Goal: Task Accomplishment & Management: Complete application form

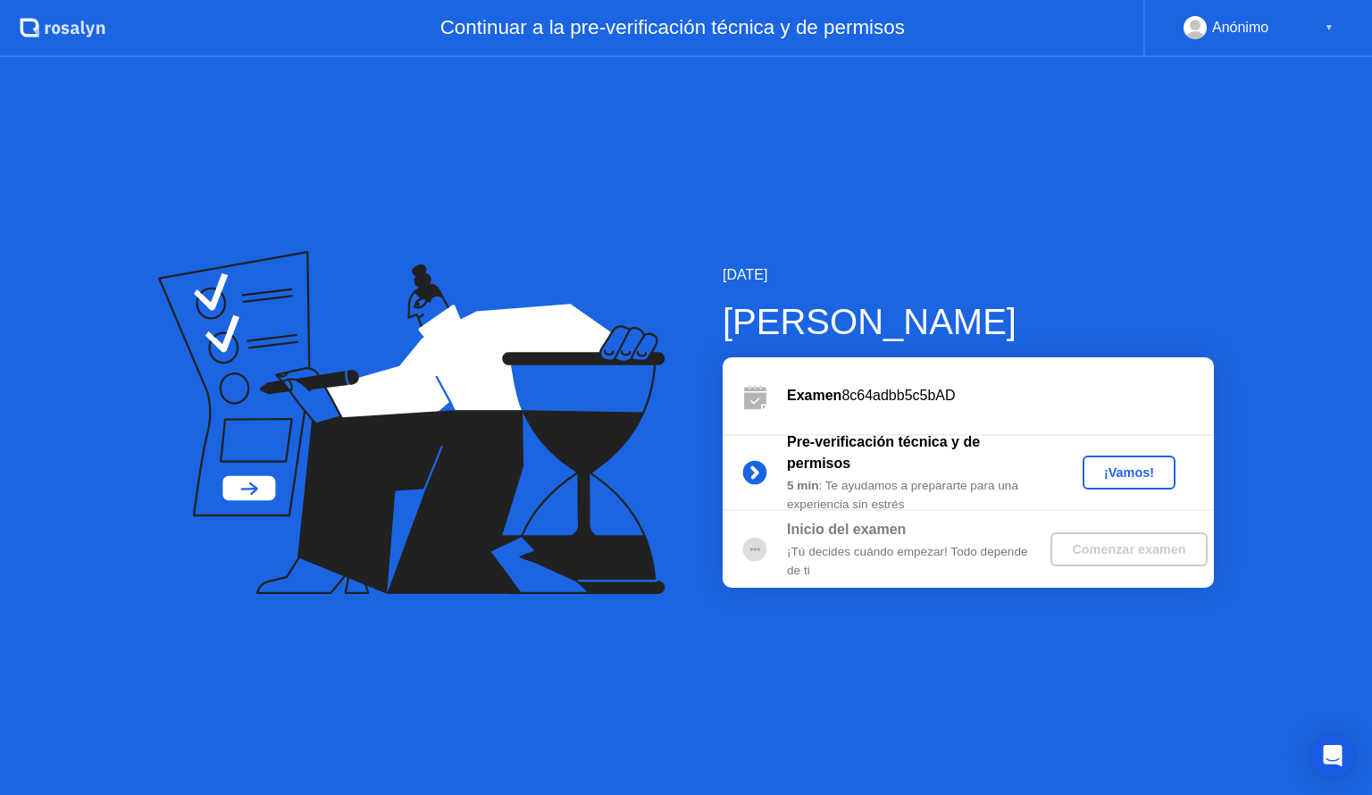
click at [1123, 469] on div "¡Vamos!" at bounding box center [1129, 472] width 79 height 14
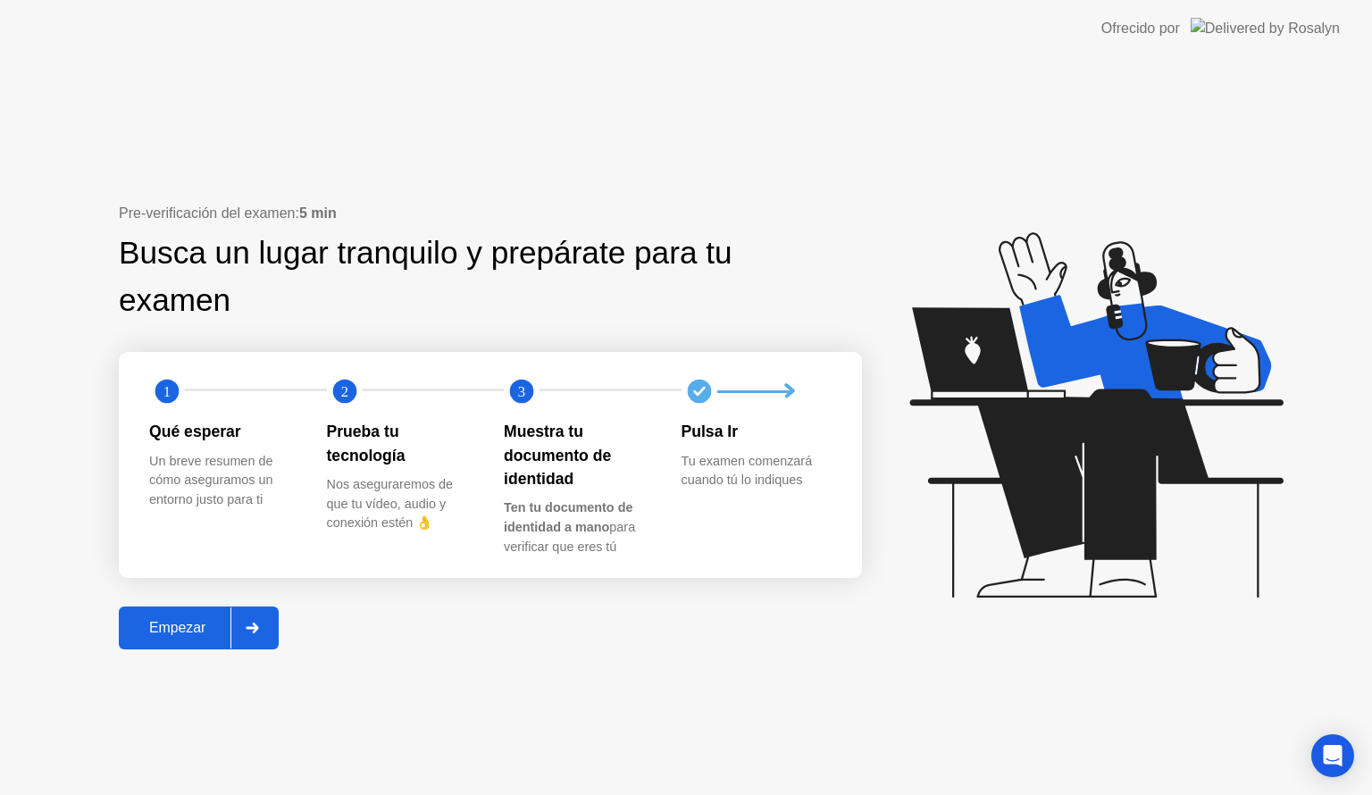
click at [189, 621] on div "Empezar" at bounding box center [177, 628] width 106 height 16
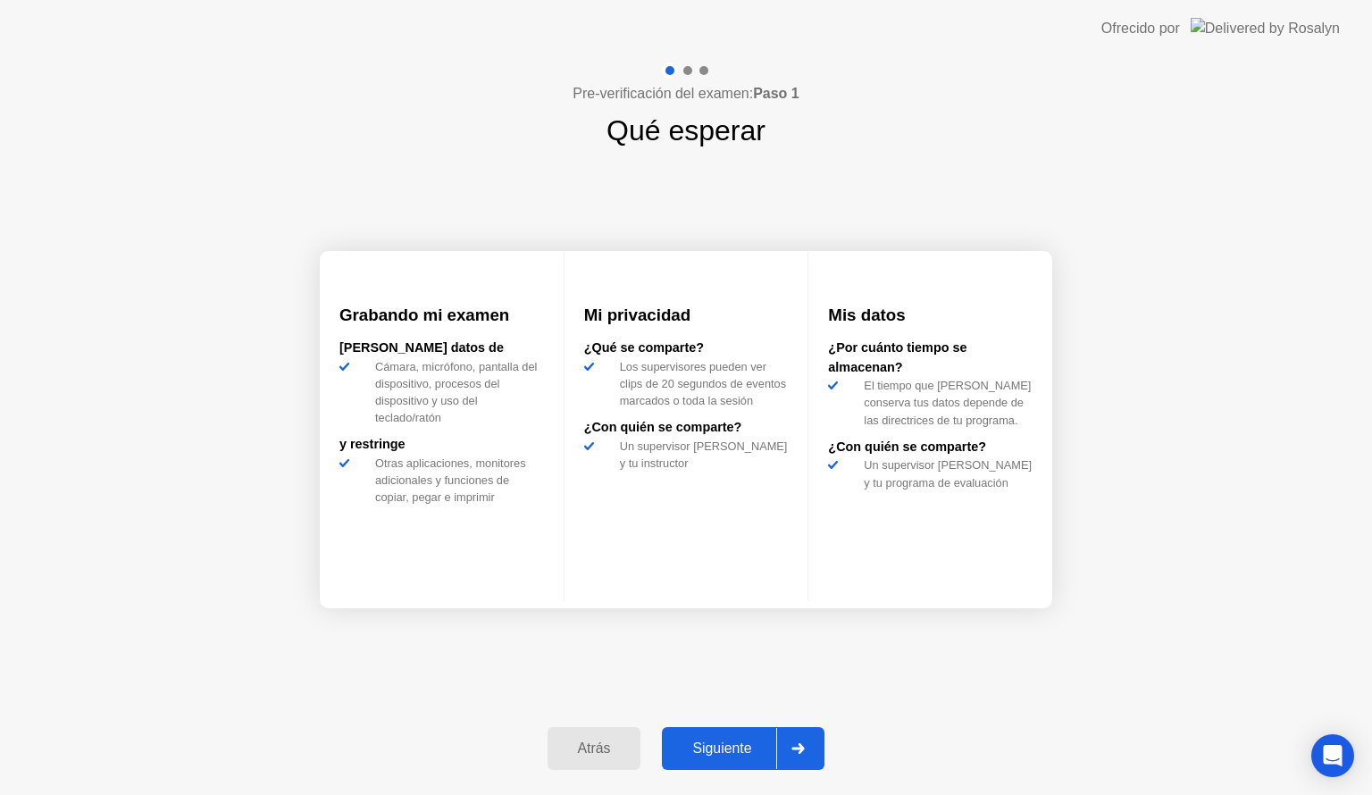
click at [716, 741] on div "Siguiente" at bounding box center [721, 748] width 109 height 16
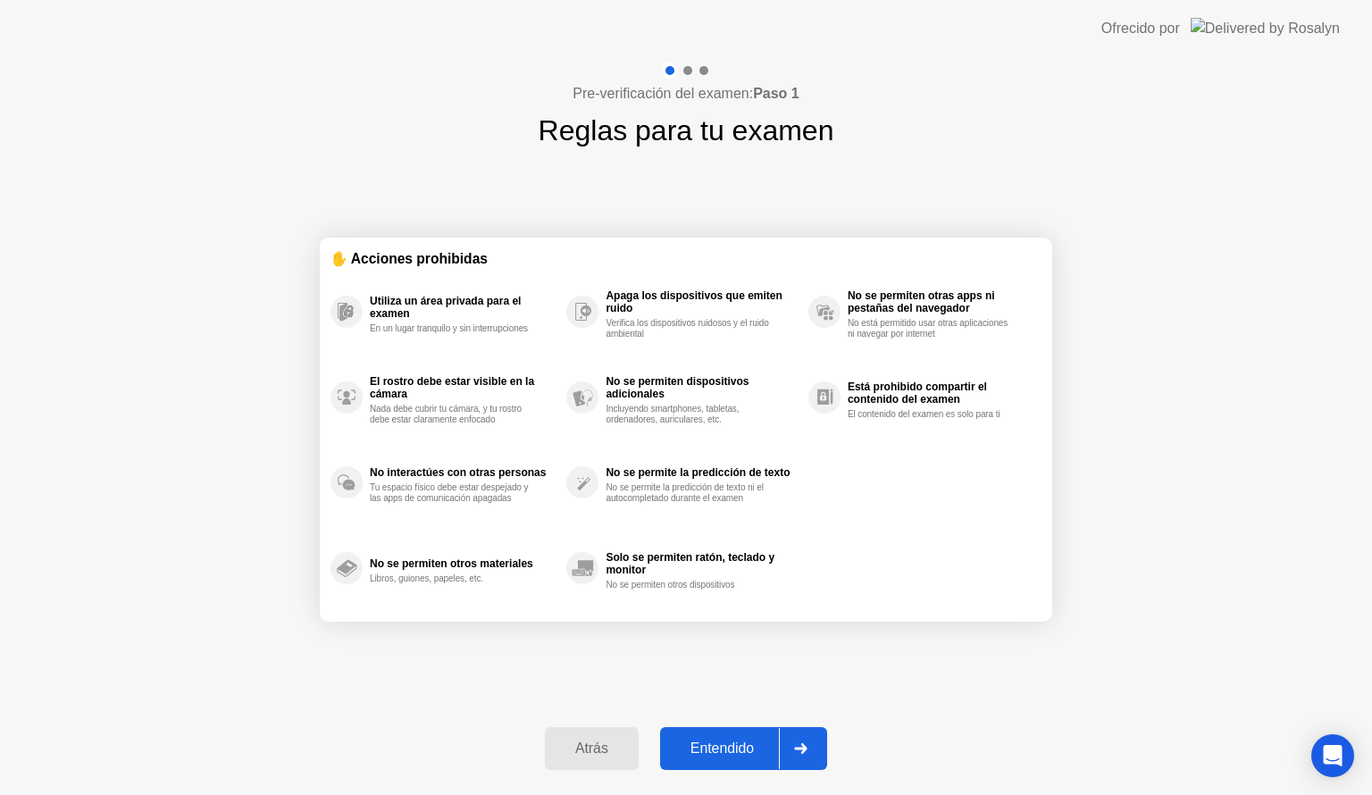
click at [716, 741] on div "Entendido" at bounding box center [721, 748] width 113 height 16
select select "**********"
select select "*******"
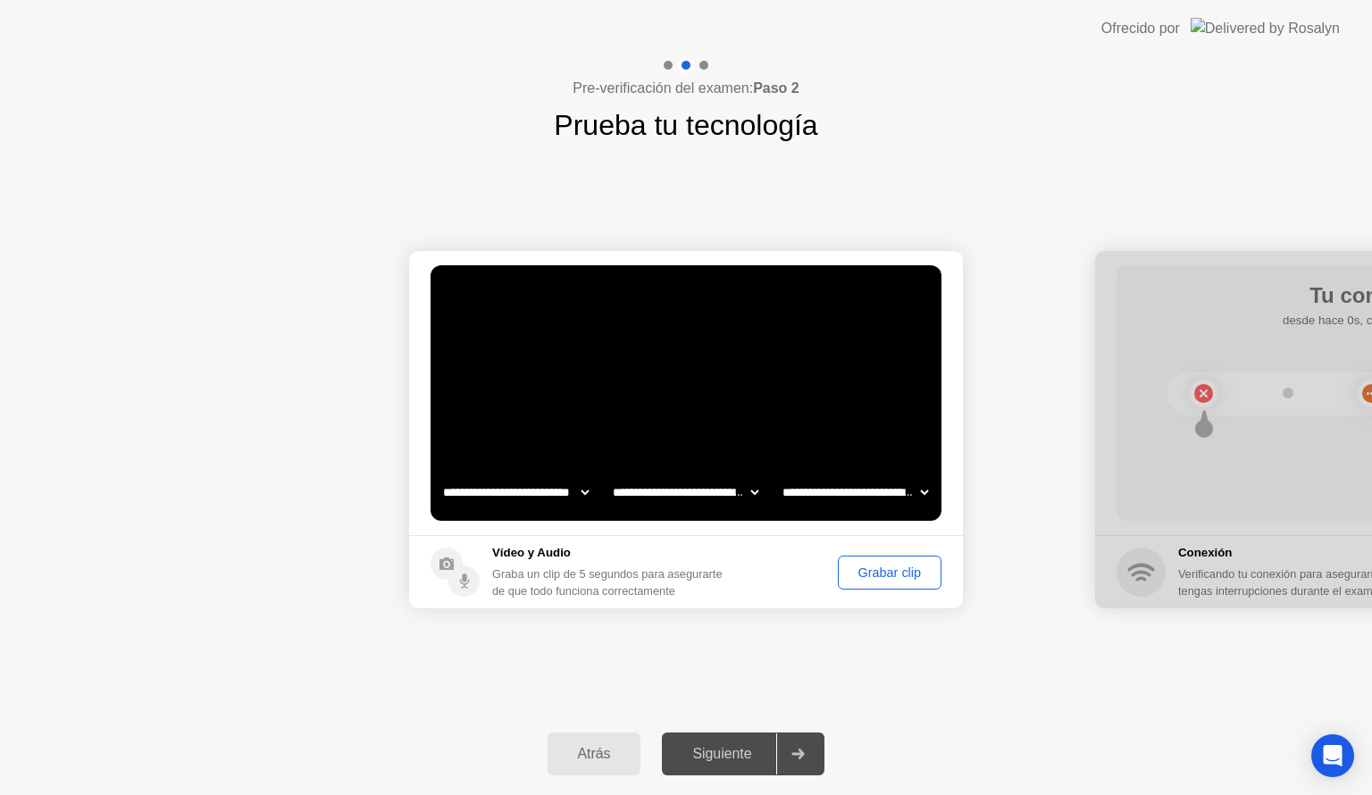
click at [882, 577] on div "Grabar clip" at bounding box center [889, 572] width 91 height 14
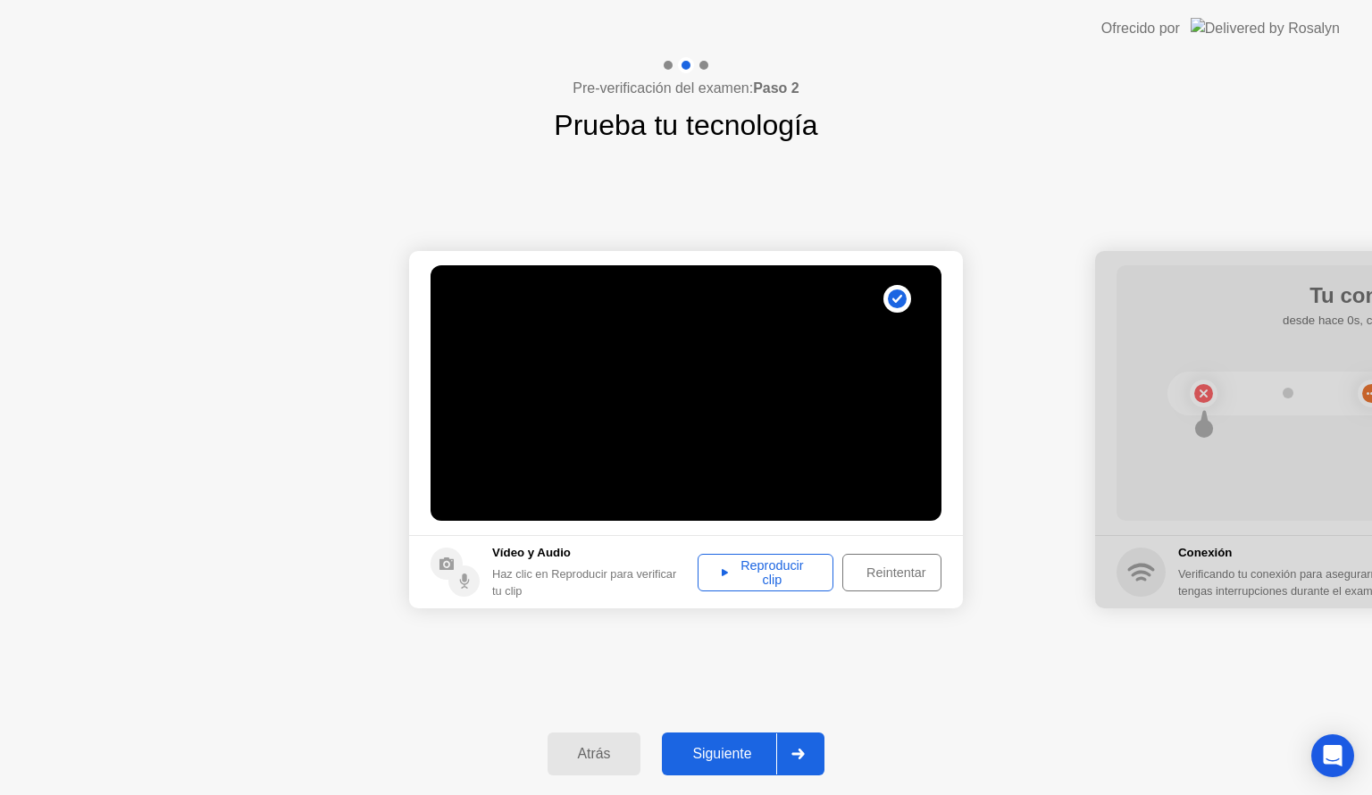
click at [755, 574] on div "Reproducir clip" at bounding box center [765, 572] width 123 height 29
click at [713, 755] on div "Siguiente" at bounding box center [721, 754] width 109 height 16
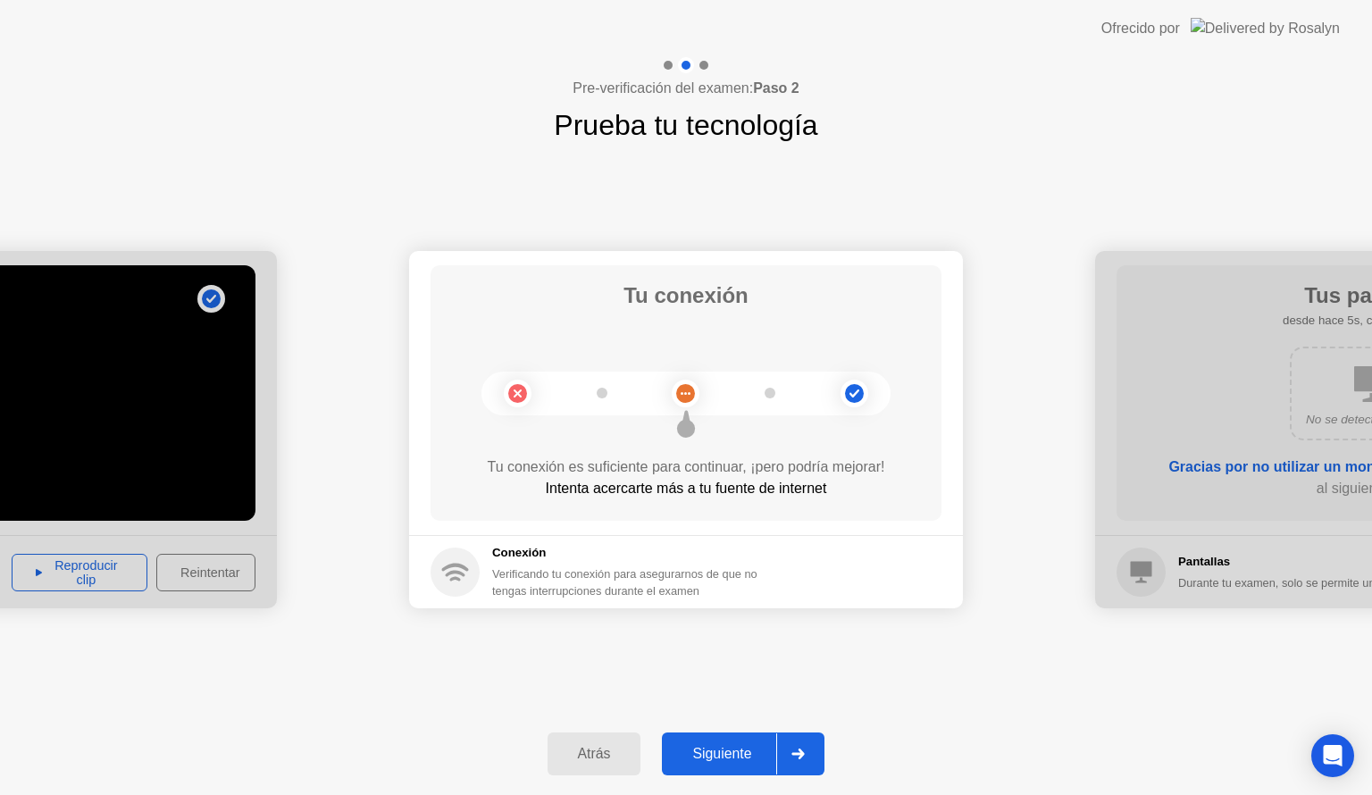
click at [616, 596] on div "Verificando tu conexión para asegurarnos de que no tengas interrupciones durant…" at bounding box center [643, 582] width 302 height 34
click at [682, 597] on div "Verificando tu conexión para asegurarnos de que no tengas interrupciones durant…" at bounding box center [643, 582] width 302 height 34
click at [749, 750] on div "Siguiente" at bounding box center [721, 754] width 109 height 16
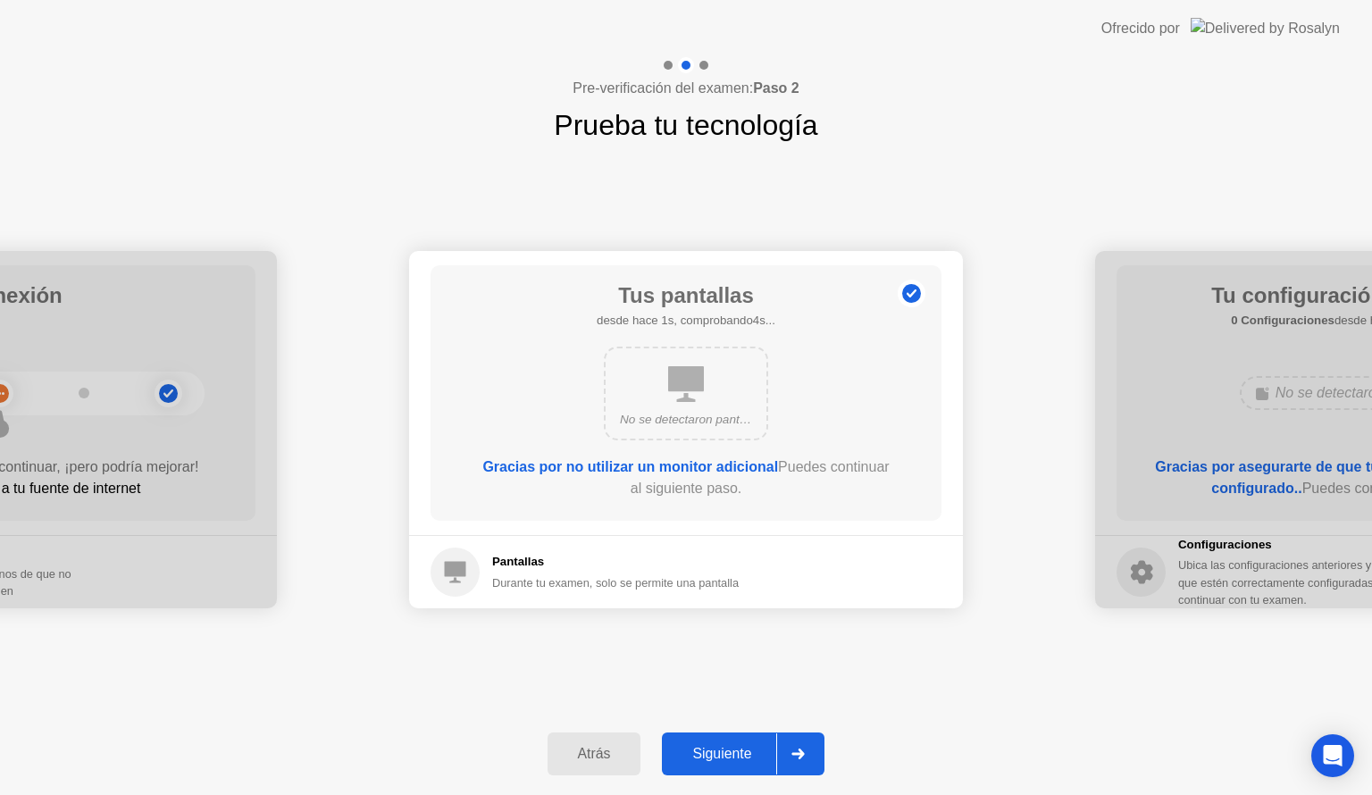
click at [579, 746] on div "Atrás" at bounding box center [594, 754] width 83 height 16
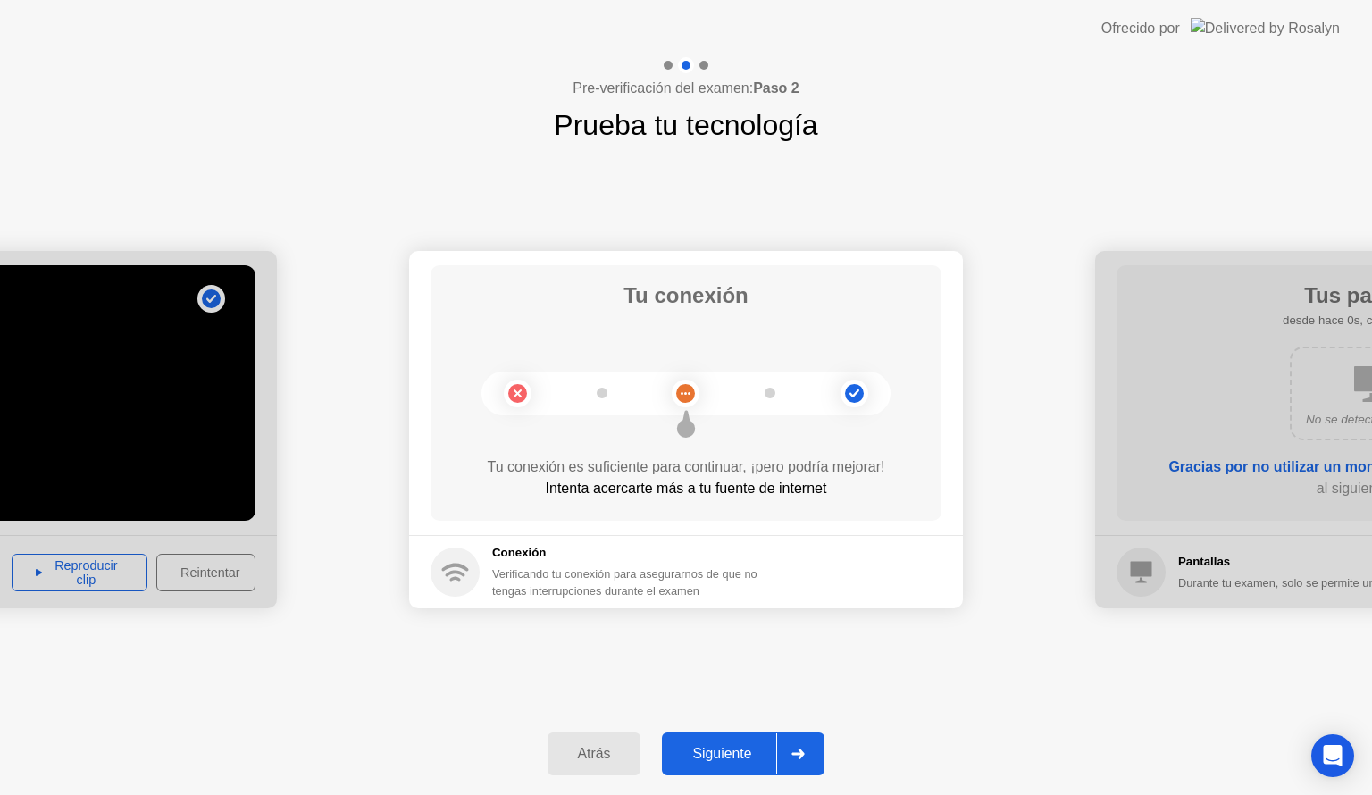
click at [629, 570] on div "Verificando tu conexión para asegurarnos de que no tengas interrupciones durant…" at bounding box center [643, 582] width 302 height 34
click at [743, 754] on div "Siguiente" at bounding box center [721, 754] width 109 height 16
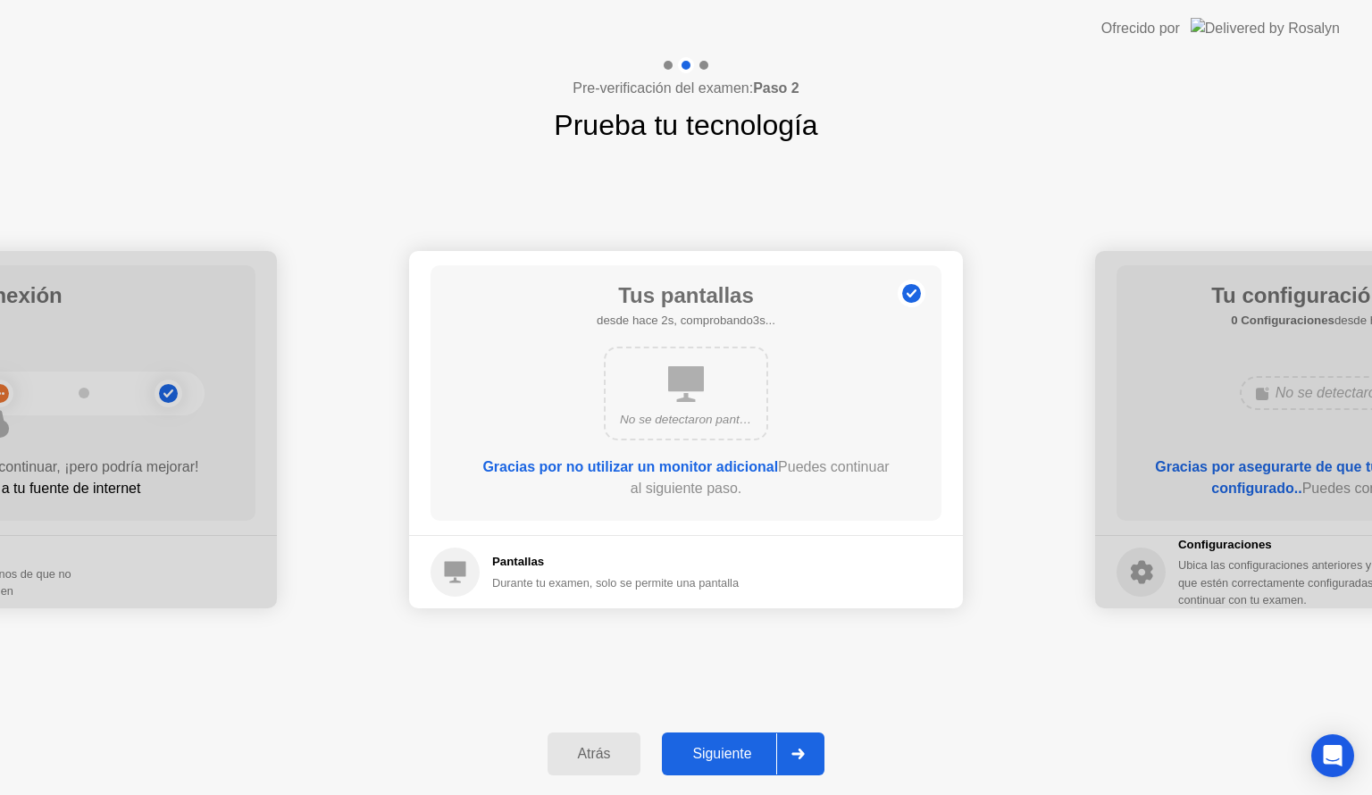
click at [719, 752] on div "Siguiente" at bounding box center [721, 754] width 109 height 16
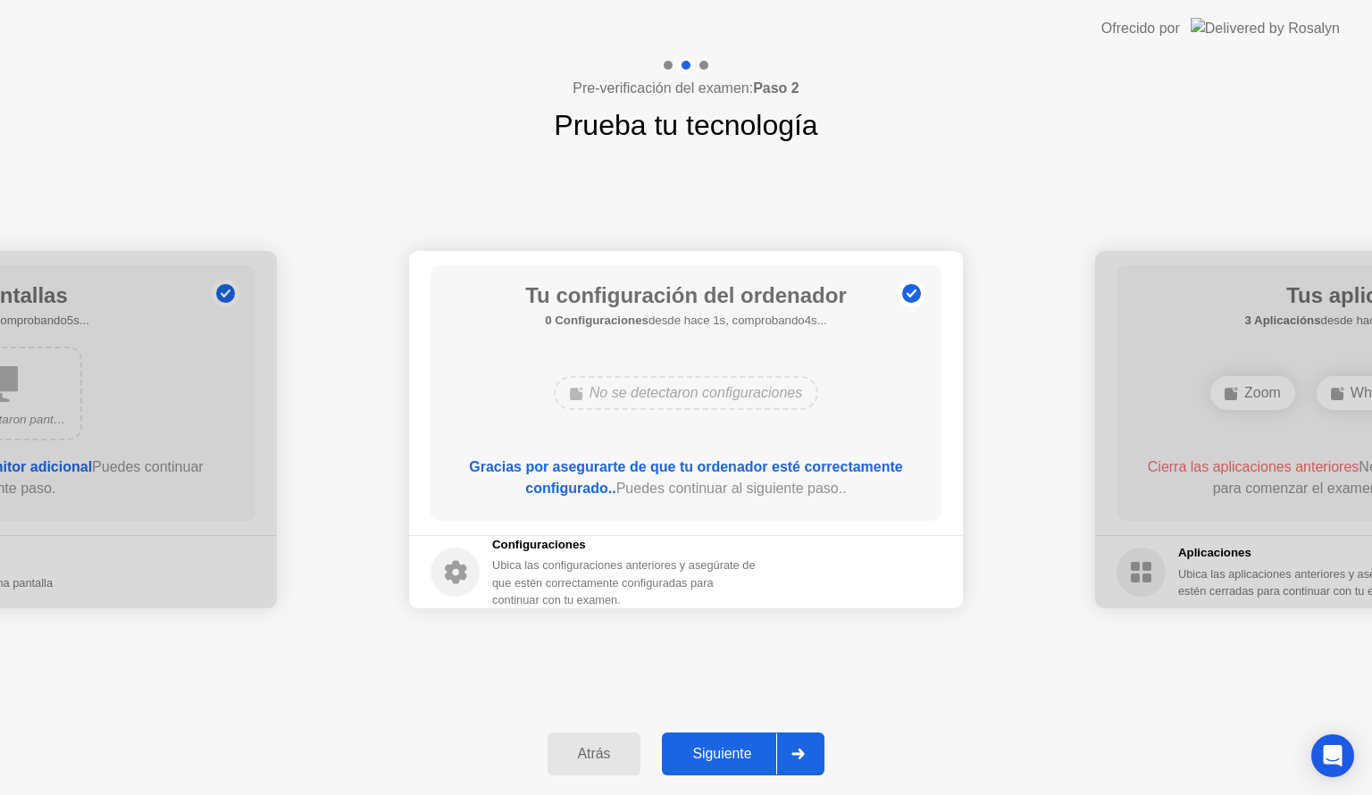
click at [712, 747] on div "Siguiente" at bounding box center [721, 754] width 109 height 16
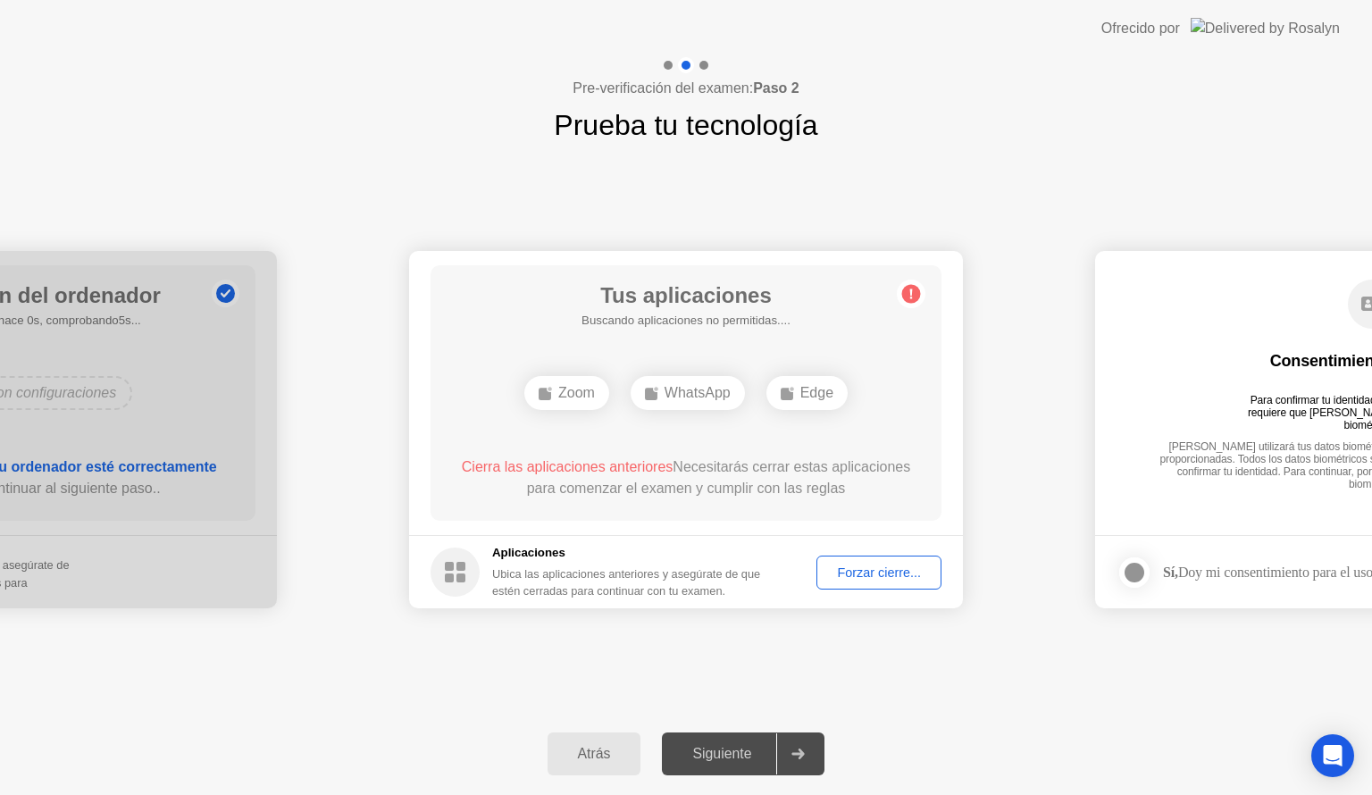
click at [649, 467] on span "Cierra las aplicaciones anteriores" at bounding box center [568, 466] width 212 height 15
click at [689, 413] on div "Zoom WhatsApp Edge" at bounding box center [685, 393] width 409 height 48
click at [663, 382] on div "WhatsApp" at bounding box center [688, 393] width 114 height 34
click at [576, 380] on div "Zoom" at bounding box center [566, 393] width 85 height 34
click at [911, 303] on circle at bounding box center [911, 294] width 19 height 19
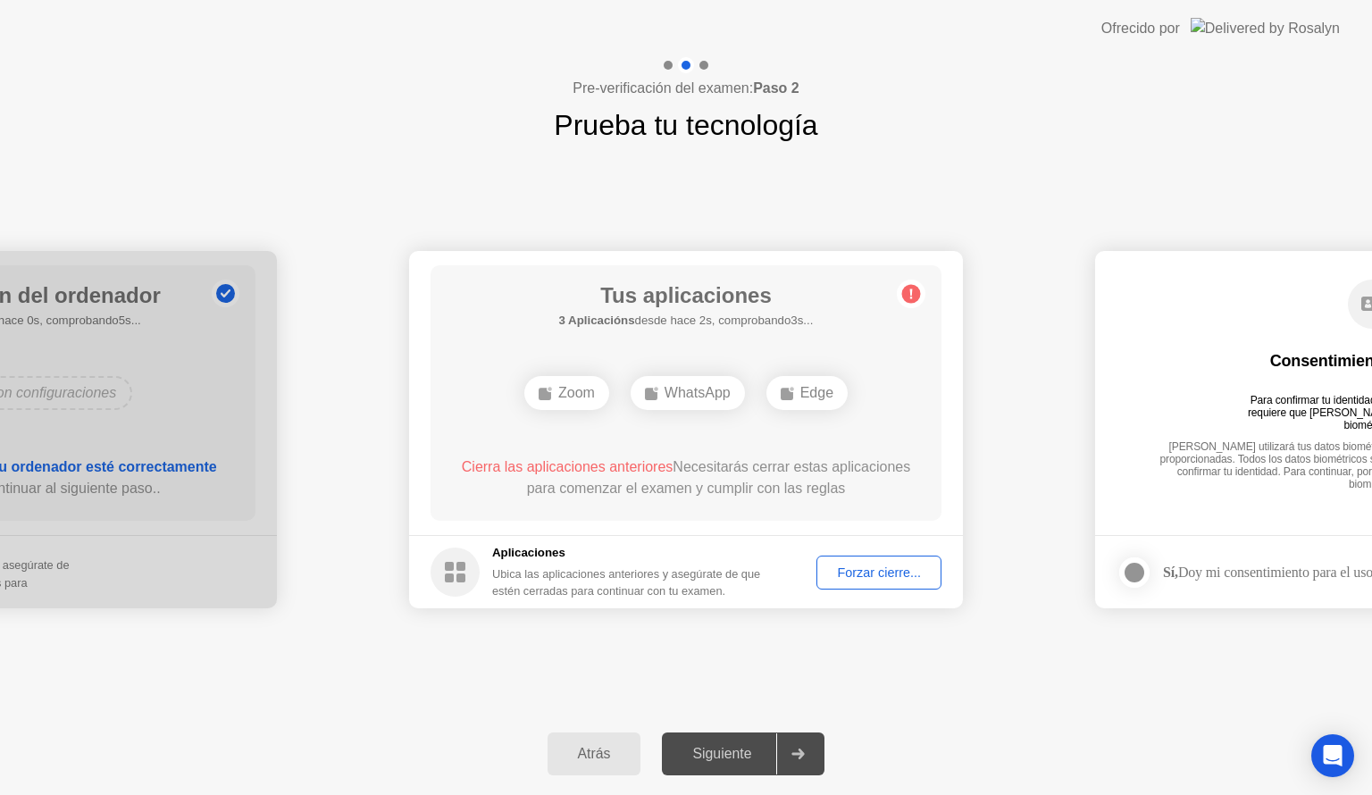
click at [674, 393] on div "WhatsApp" at bounding box center [688, 393] width 114 height 34
click at [816, 572] on button "Forzar cierre..." at bounding box center [878, 572] width 125 height 34
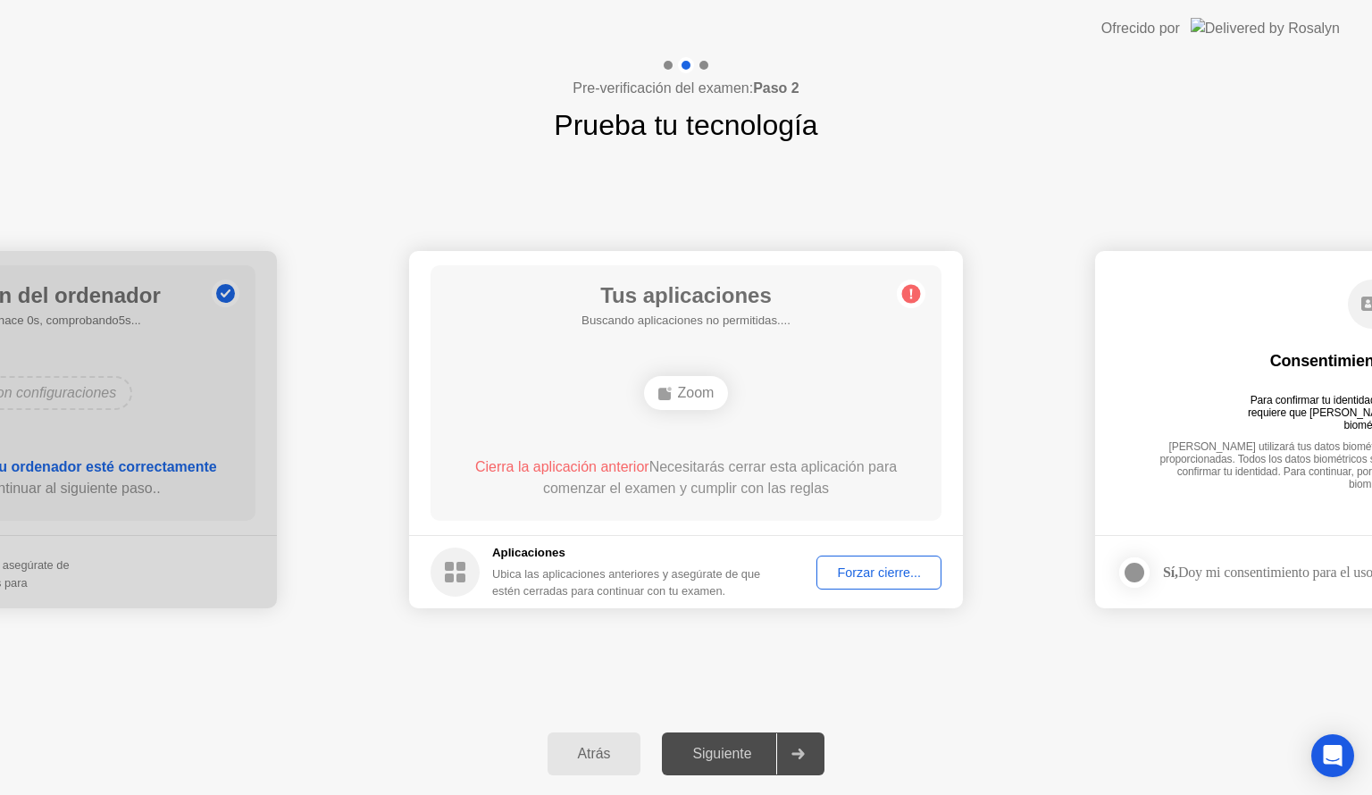
drag, startPoint x: 702, startPoint y: 411, endPoint x: 861, endPoint y: 585, distance: 235.8
click at [861, 585] on app-apps "Tus aplicaciones Buscando aplicaciones no permitidas.... Zoom Cierra la aplicac…" at bounding box center [686, 429] width 554 height 357
click at [861, 585] on button "Forzar cierre..." at bounding box center [878, 572] width 125 height 34
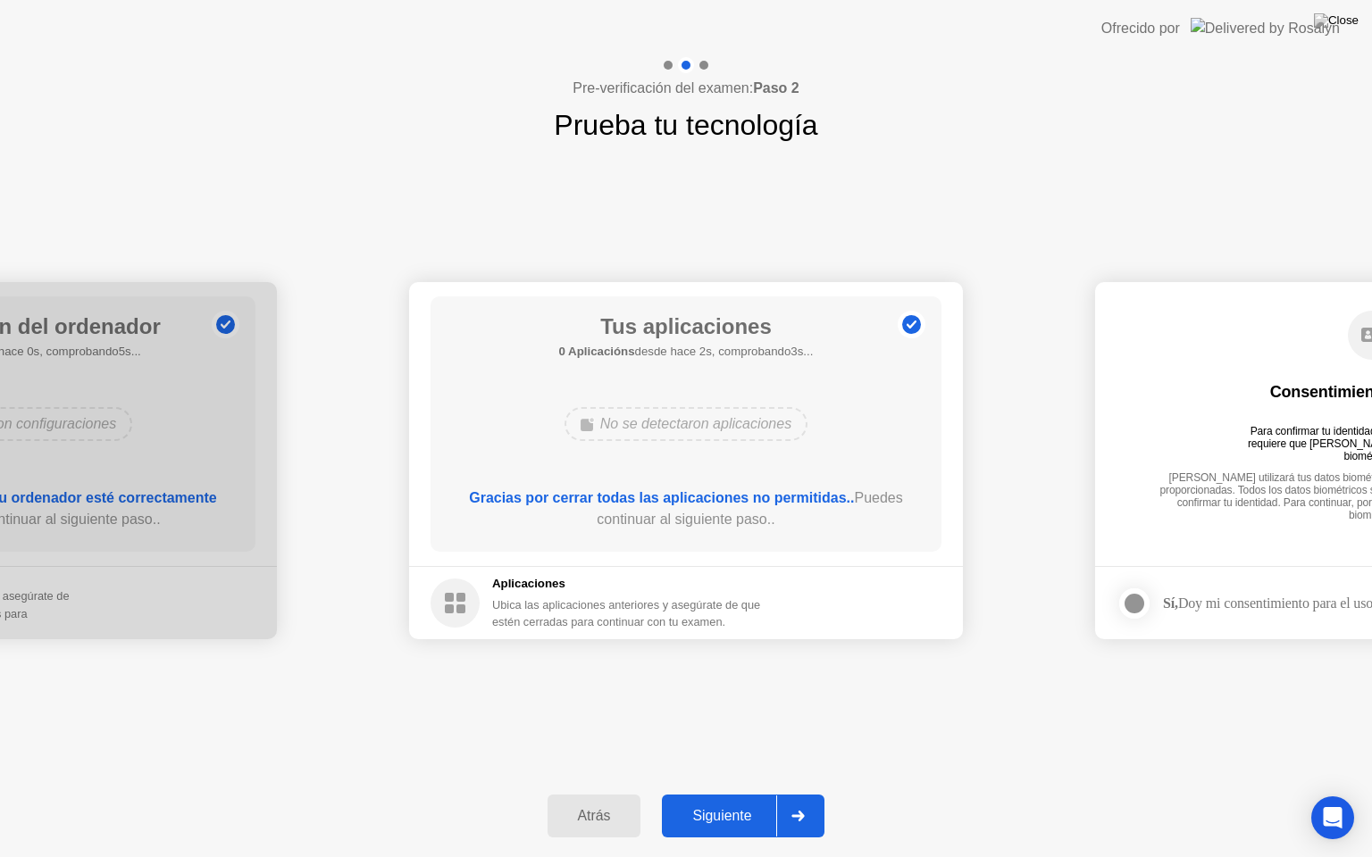
click at [740, 794] on div "Siguiente" at bounding box center [721, 816] width 109 height 16
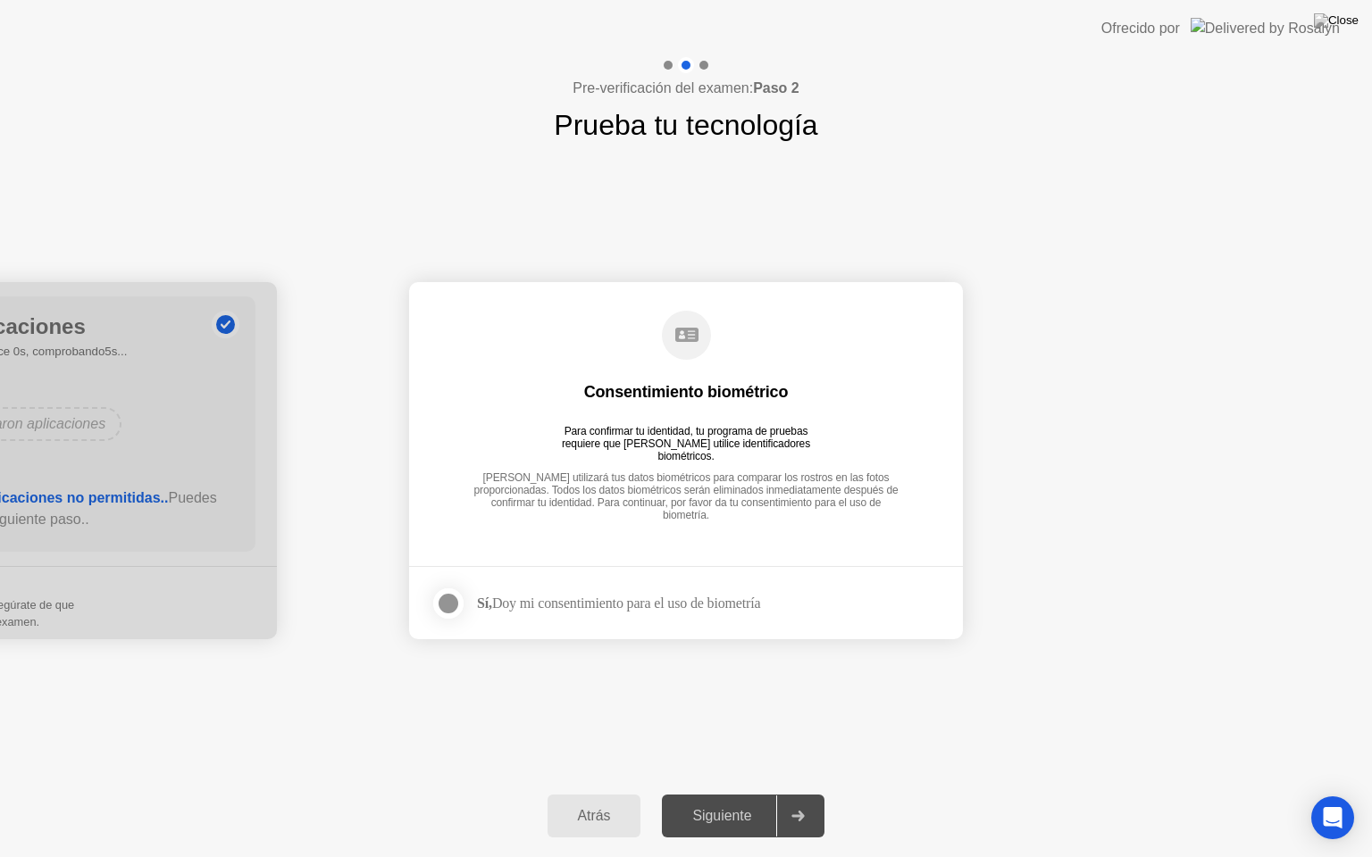
click at [439, 608] on div at bounding box center [448, 603] width 21 height 21
click at [741, 794] on div "Siguiente" at bounding box center [721, 816] width 109 height 16
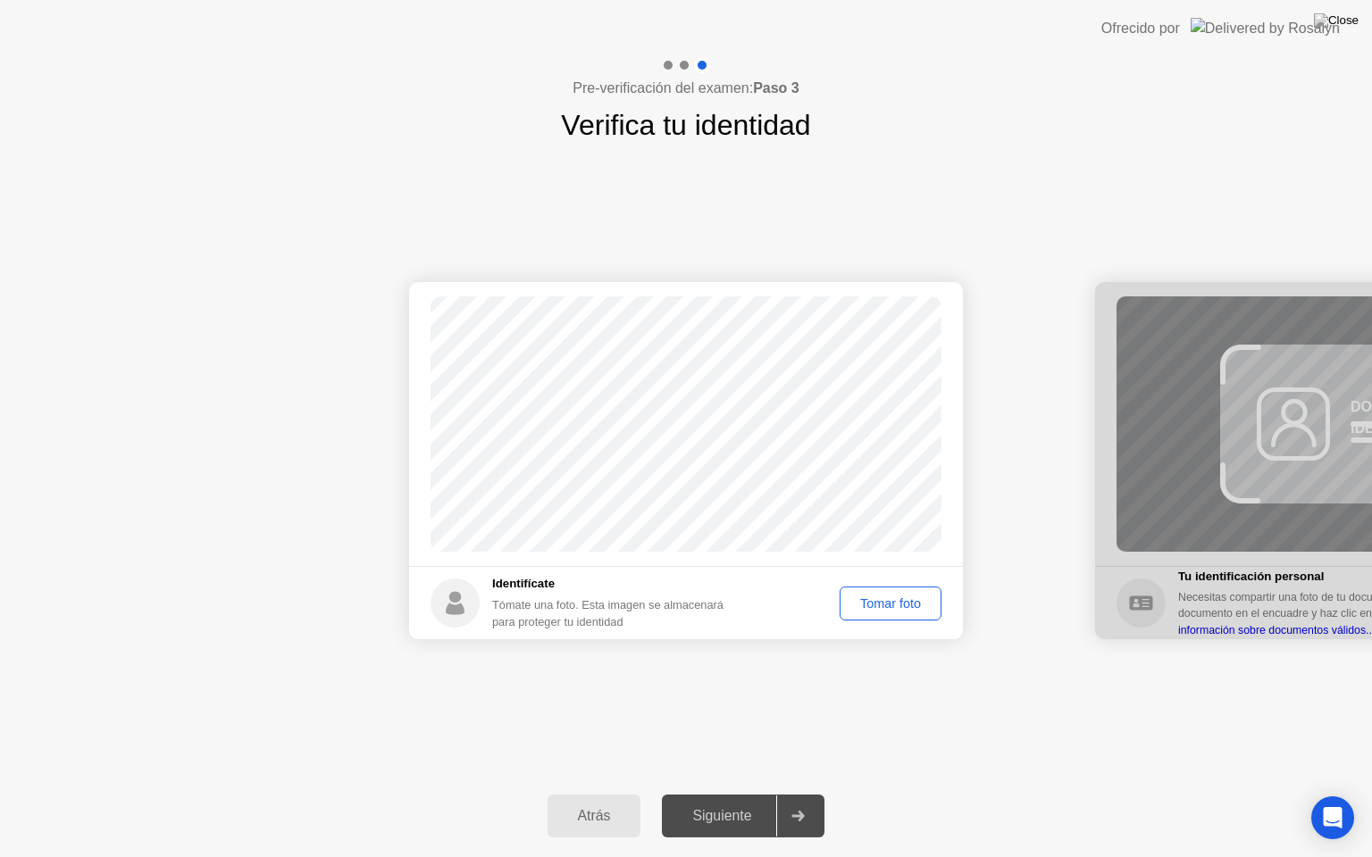
click at [859, 597] on div "Tomar foto" at bounding box center [890, 604] width 89 height 14
click at [734, 794] on div "Siguiente" at bounding box center [721, 816] width 109 height 16
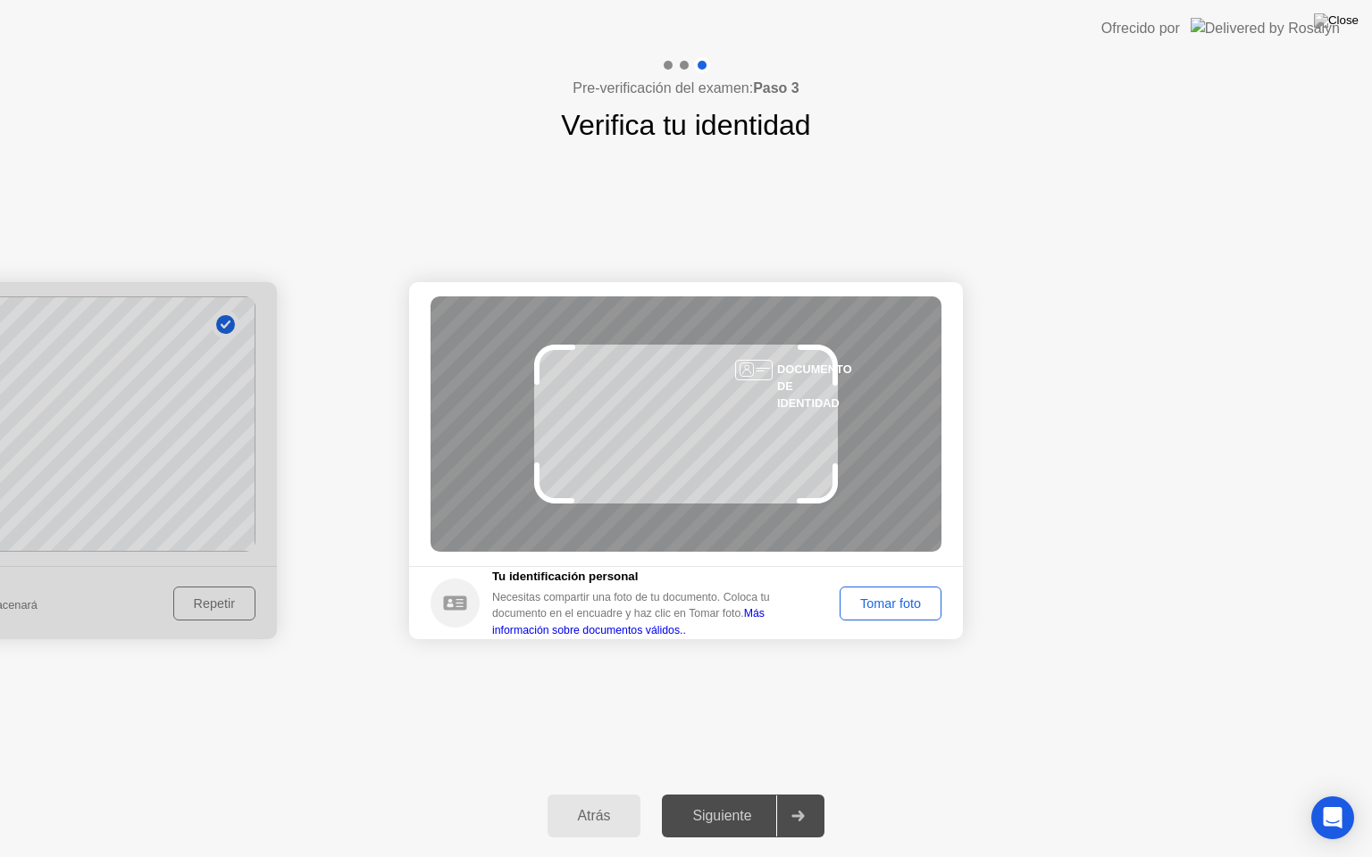
click at [879, 599] on div "Tomar foto" at bounding box center [890, 604] width 89 height 14
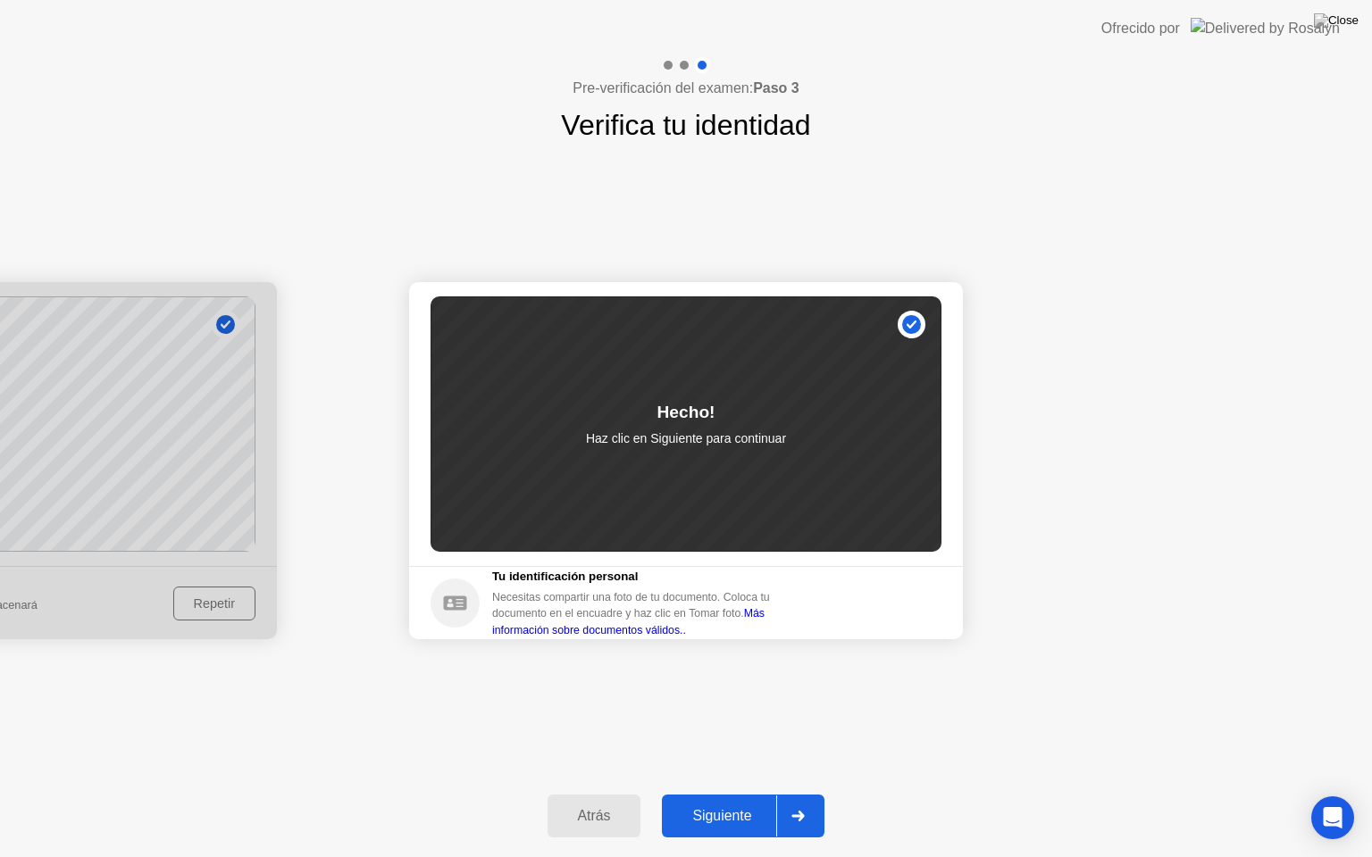
click at [716, 794] on div "Siguiente" at bounding box center [721, 816] width 109 height 16
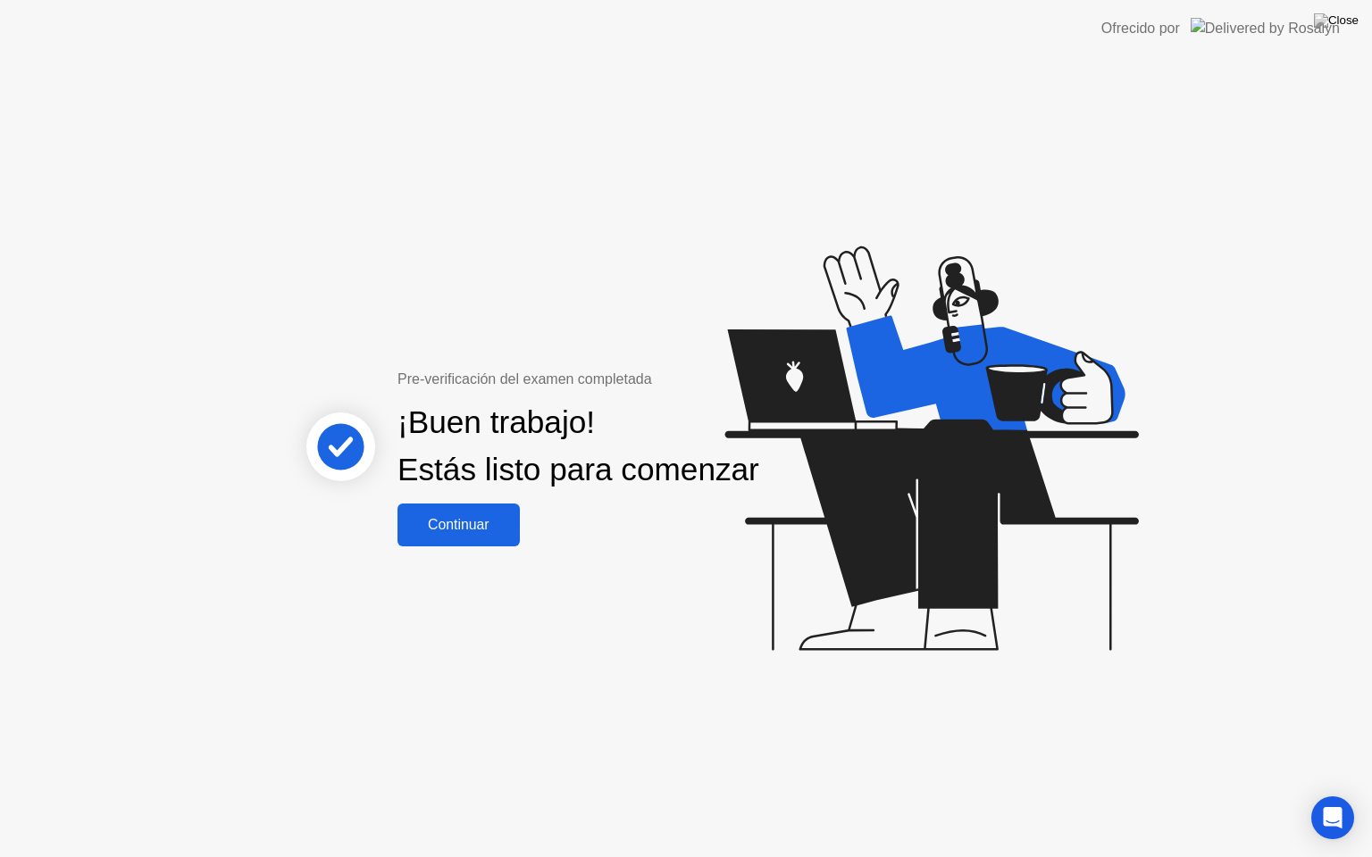
click at [468, 533] on div "Continuar" at bounding box center [459, 525] width 112 height 16
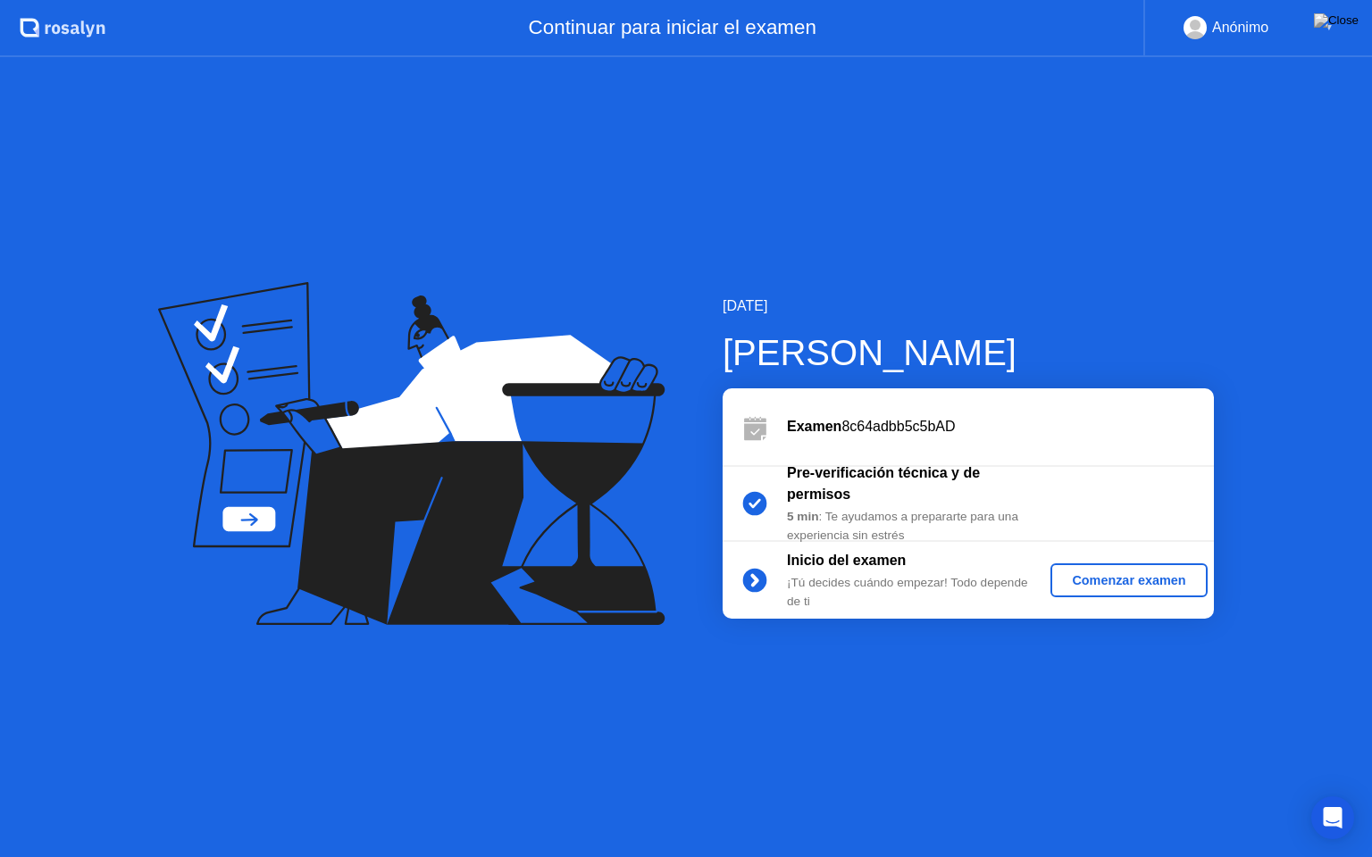
click at [1179, 569] on button "Comenzar examen" at bounding box center [1128, 581] width 156 height 34
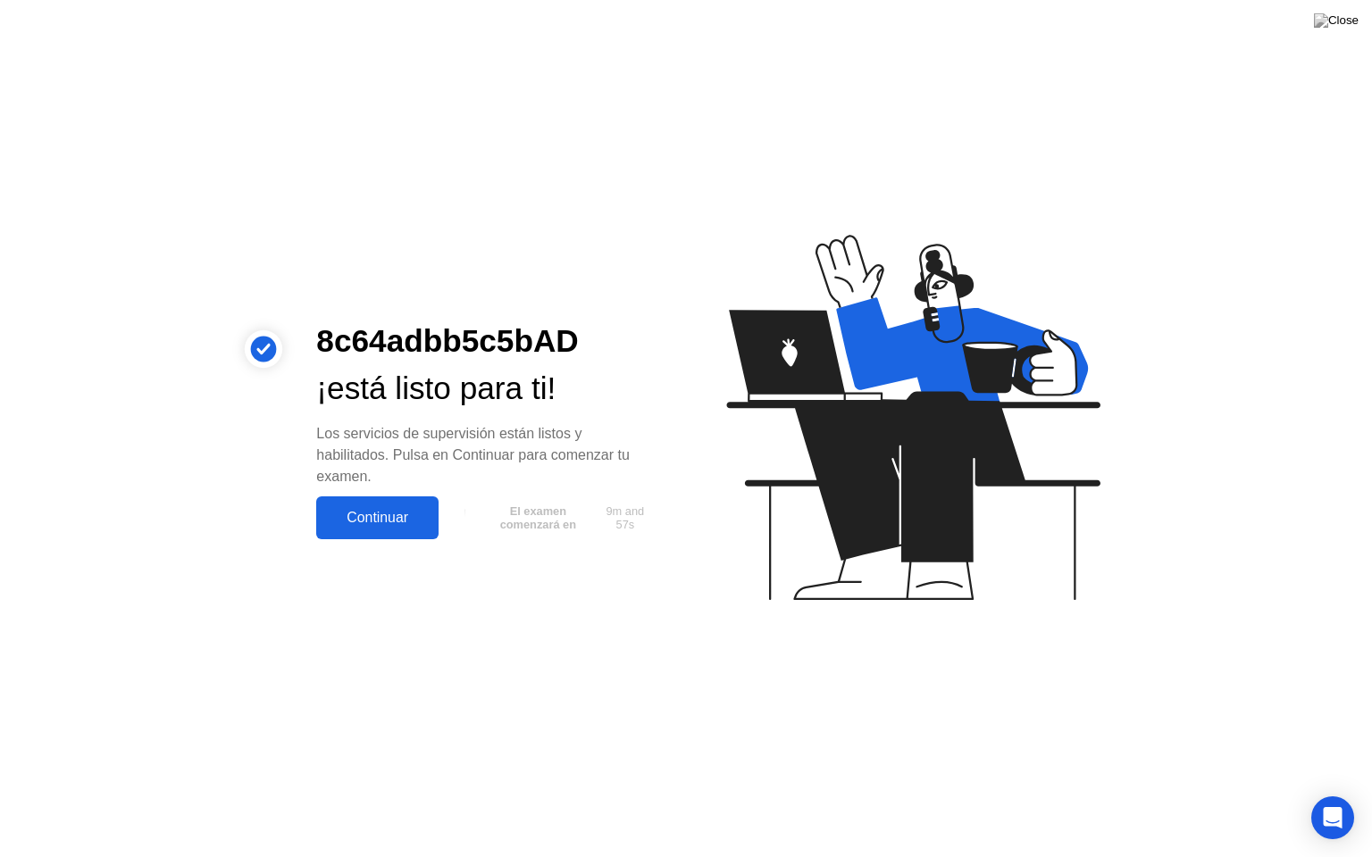
click at [381, 510] on div "Continuar" at bounding box center [378, 518] width 112 height 16
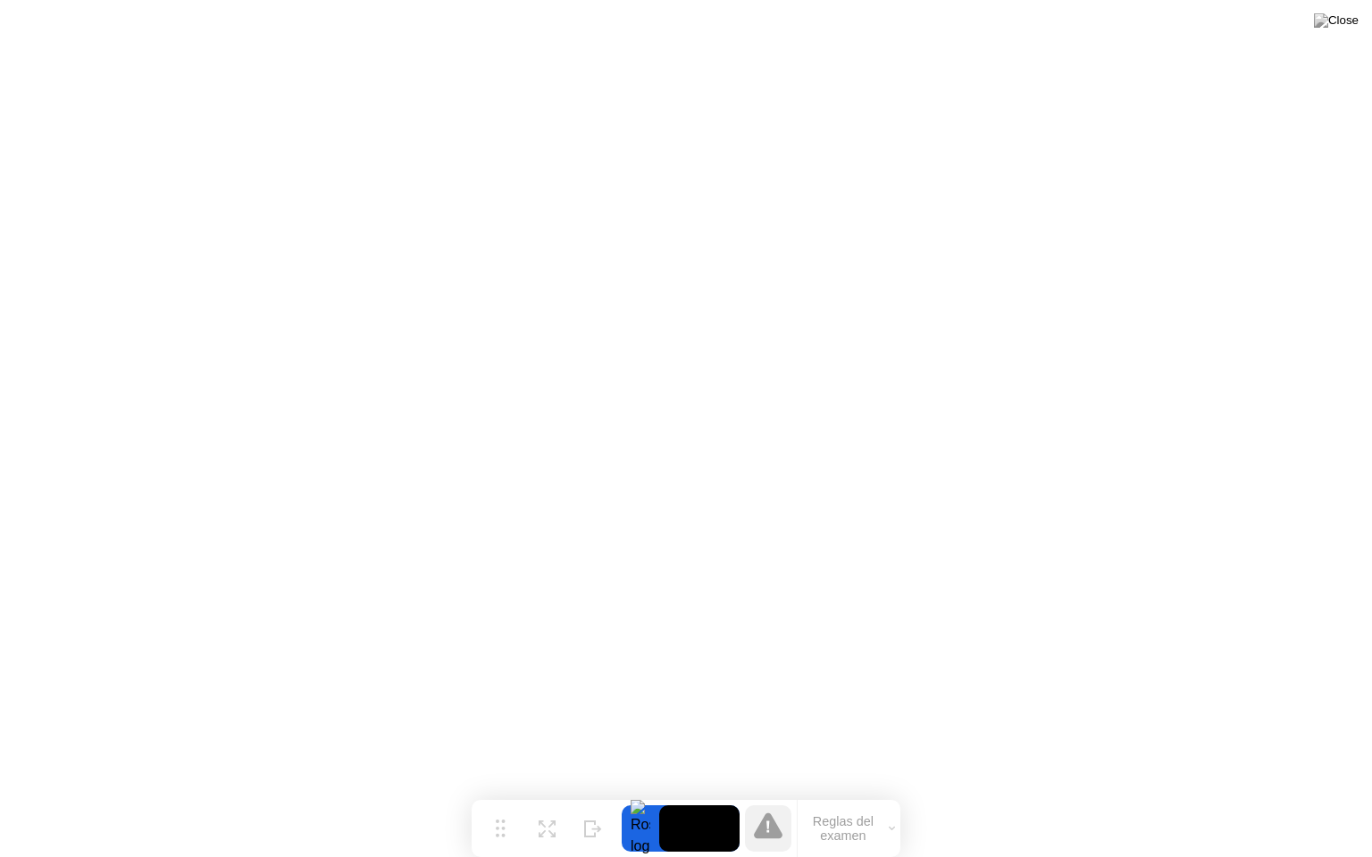
click at [845, 794] on button "Reglas del examen" at bounding box center [849, 829] width 103 height 30
